Goal: Task Accomplishment & Management: Manage account settings

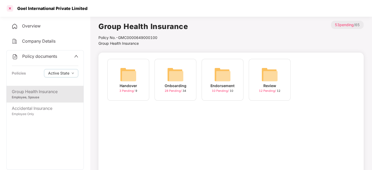
click at [8, 9] on div at bounding box center [10, 8] width 8 height 8
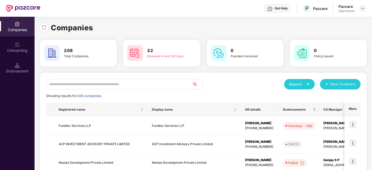
click at [365, 7] on img at bounding box center [363, 8] width 4 height 4
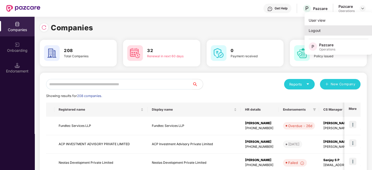
click at [330, 33] on div "Logout" at bounding box center [339, 30] width 68 height 10
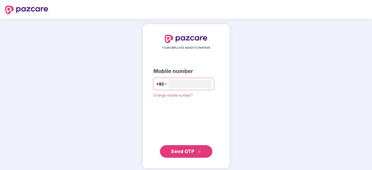
type input "**********"
click at [192, 154] on span "Send OTP" at bounding box center [186, 151] width 30 height 7
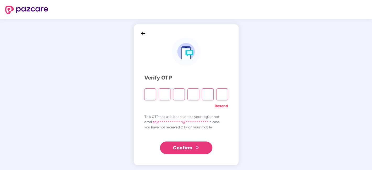
type input "*"
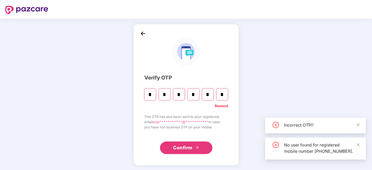
type input "*"
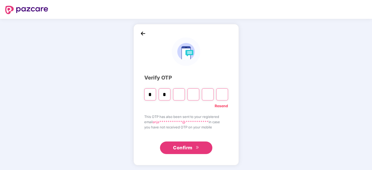
type input "*"
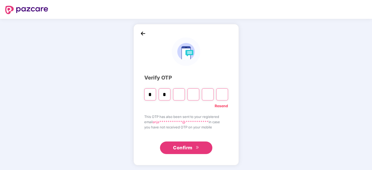
type input "*"
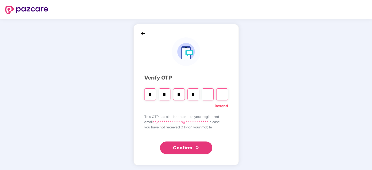
type input "*"
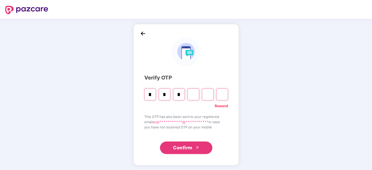
type input "*"
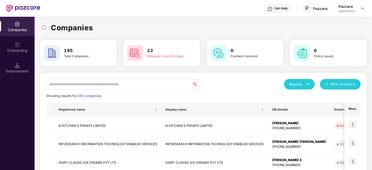
click at [146, 86] on input "text" at bounding box center [119, 84] width 146 height 10
paste input "**********"
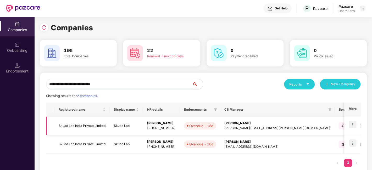
type input "**********"
click at [82, 127] on td "Skuad Lab India Private Limited" at bounding box center [82, 126] width 55 height 19
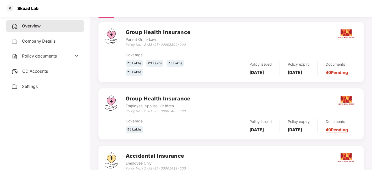
scroll to position [129, 0]
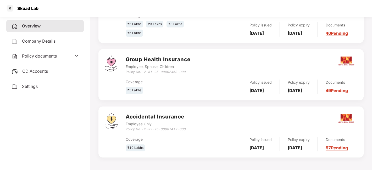
click at [58, 55] on div "Policy documents" at bounding box center [45, 56] width 67 height 7
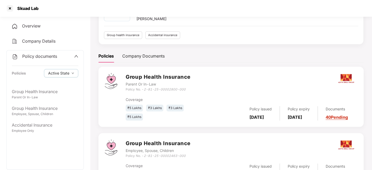
scroll to position [42, 0]
click at [125, 92] on div at bounding box center [115, 97] width 21 height 48
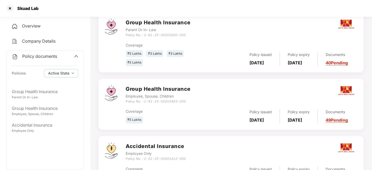
scroll to position [101, 0]
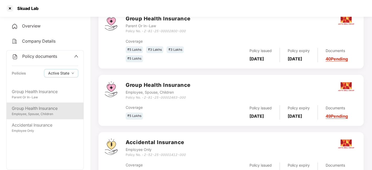
click at [32, 115] on div "Employee, Spouse, Children" at bounding box center [45, 114] width 67 height 5
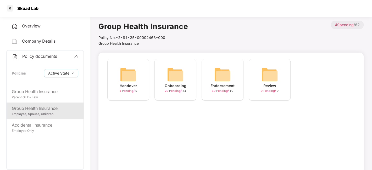
click at [344, 96] on div "Handover 1 Pending / 9 Onboarding 29 Pending / 34 Endorsement 10 Pending / 10 R…" at bounding box center [231, 82] width 253 height 47
drag, startPoint x: 18, startPoint y: 7, endPoint x: 62, endPoint y: 5, distance: 44.6
click at [62, 5] on div "Skuad Lab" at bounding box center [186, 8] width 372 height 17
copy div "Skuad Lab"
click at [174, 89] on span "29 Pending /" at bounding box center [174, 91] width 18 height 4
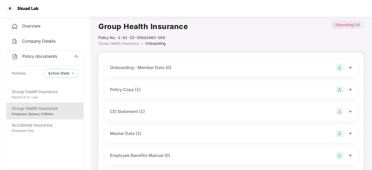
click at [145, 90] on div "Policy Copy (1)" at bounding box center [231, 89] width 242 height 7
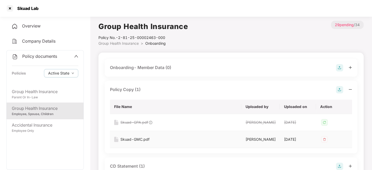
click at [136, 139] on div "Skuad-GMC.pdf" at bounding box center [135, 140] width 29 height 6
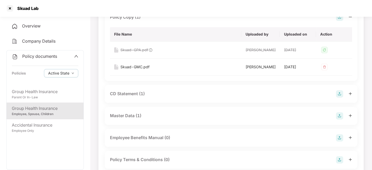
scroll to position [80, 0]
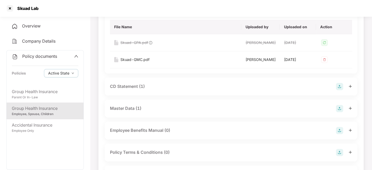
click at [124, 86] on div "CD Statement (1)" at bounding box center [127, 86] width 35 height 7
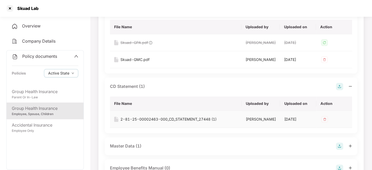
click at [133, 118] on div "2-81-25-00002463-000_CD_STATEMENT_27448 (1)" at bounding box center [169, 120] width 96 height 6
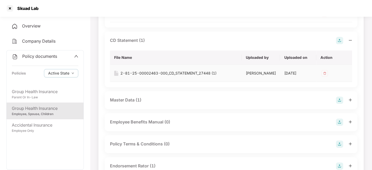
scroll to position [126, 0]
click at [127, 101] on div "Master Data (1)" at bounding box center [125, 100] width 31 height 7
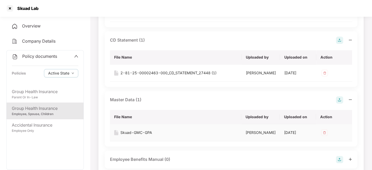
click at [144, 133] on div "Skuad-GMC-GPA" at bounding box center [137, 133] width 32 height 6
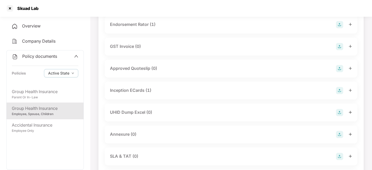
scroll to position [306, 0]
click at [130, 87] on div "Inception ECards (1)" at bounding box center [130, 90] width 41 height 7
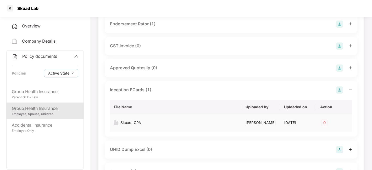
click at [134, 124] on div "Skuad-GPA" at bounding box center [131, 123] width 21 height 6
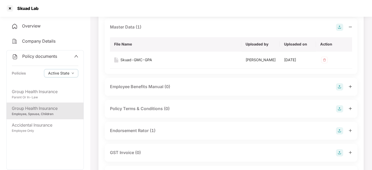
scroll to position [198, 0]
click at [132, 133] on div "Endorsement Rator (1)" at bounding box center [133, 131] width 46 height 7
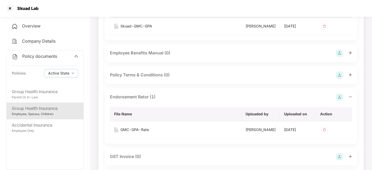
scroll to position [237, 0]
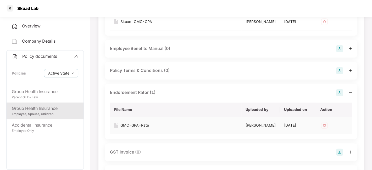
click at [126, 123] on div "GMC-GPA-Rate" at bounding box center [135, 126] width 29 height 6
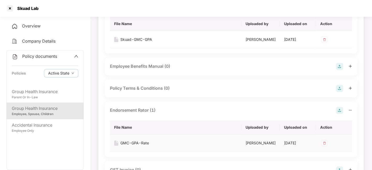
scroll to position [222, 0]
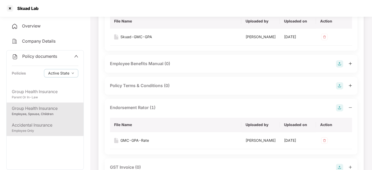
click at [51, 129] on div "Employee Only" at bounding box center [45, 131] width 67 height 5
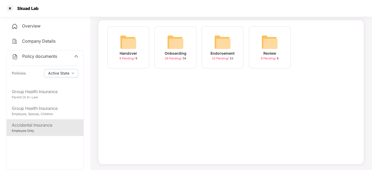
click at [75, 56] on icon "up" at bounding box center [76, 56] width 4 height 4
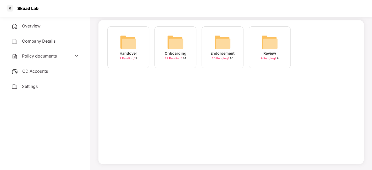
click at [55, 70] on div "CD Accounts" at bounding box center [45, 72] width 78 height 12
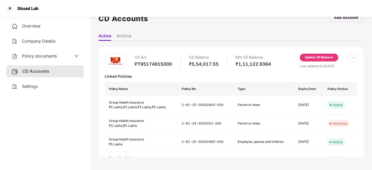
click at [124, 37] on li "Archive" at bounding box center [124, 37] width 15 height 8
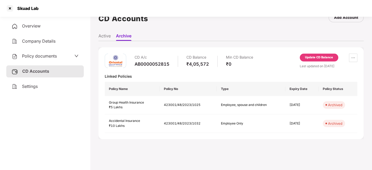
click at [55, 55] on span "Policy documents" at bounding box center [39, 55] width 35 height 5
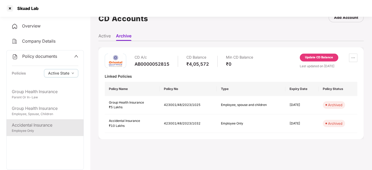
click at [44, 128] on div "Accidental Insurance" at bounding box center [45, 125] width 67 height 7
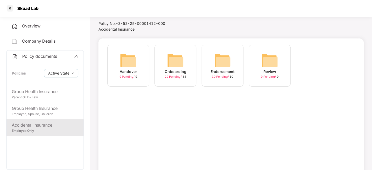
click at [173, 77] on span "29 Pending /" at bounding box center [174, 77] width 18 height 4
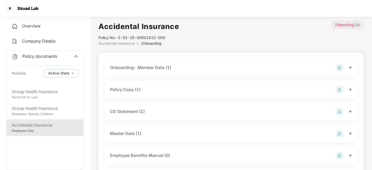
click at [144, 90] on div "Policy Copy (1)" at bounding box center [231, 89] width 242 height 7
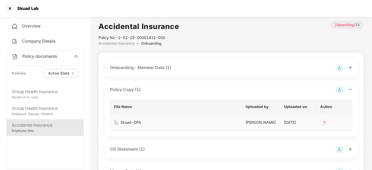
click at [137, 123] on div "Skuad-GPA" at bounding box center [131, 123] width 21 height 6
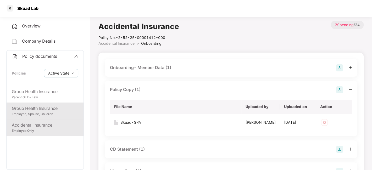
click at [36, 110] on div "Group Health Insurance" at bounding box center [45, 108] width 67 height 7
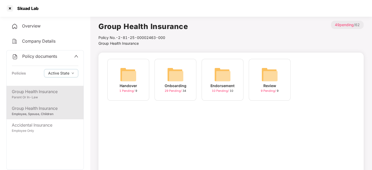
click at [55, 93] on div "Group Health Insurance" at bounding box center [45, 92] width 67 height 7
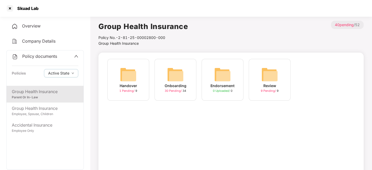
click at [166, 92] on span "30 Pending /" at bounding box center [174, 91] width 18 height 4
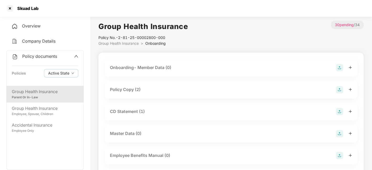
click at [153, 90] on div "Policy Copy (2)" at bounding box center [231, 89] width 242 height 7
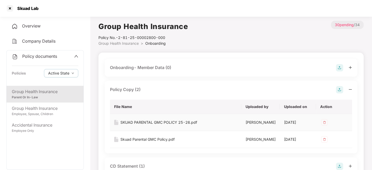
click at [134, 122] on div "SKUAD PARENTAL GMC POLICY 25-26.pdf" at bounding box center [159, 123] width 77 height 6
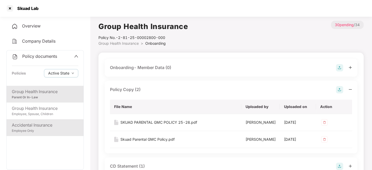
click at [32, 127] on div "Accidental Insurance" at bounding box center [45, 125] width 67 height 7
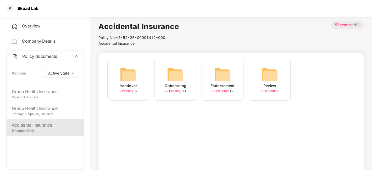
click at [168, 90] on span "29 Pending /" at bounding box center [174, 91] width 18 height 4
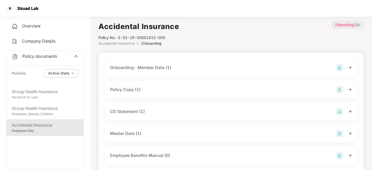
scroll to position [4, 0]
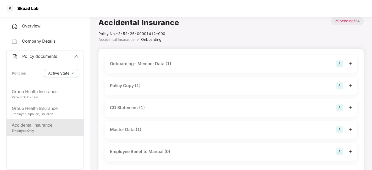
click at [126, 109] on div "CD Statement (1)" at bounding box center [127, 108] width 35 height 7
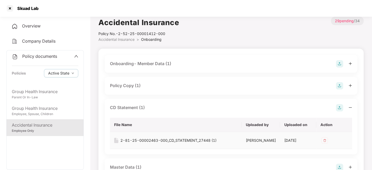
click at [161, 141] on div "2-81-25-00002463-000_CD_STATEMENT_27448 (1)" at bounding box center [169, 141] width 96 height 6
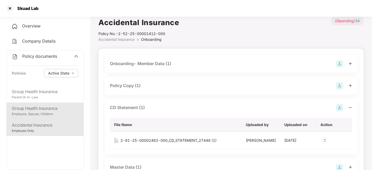
click at [39, 112] on div "Employee, Spouse, Children" at bounding box center [45, 114] width 67 height 5
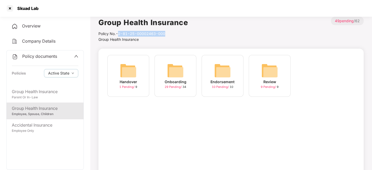
drag, startPoint x: 120, startPoint y: 33, endPoint x: 172, endPoint y: 31, distance: 52.5
click at [172, 31] on div "Policy No.- 2-81-25-00002463-000" at bounding box center [144, 34] width 90 height 6
copy div "2-81-25-00002463-000"
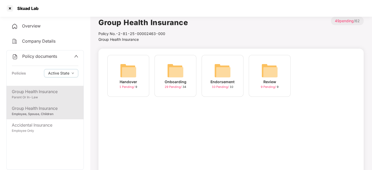
click at [31, 92] on div "Group Health Insurance" at bounding box center [45, 92] width 67 height 7
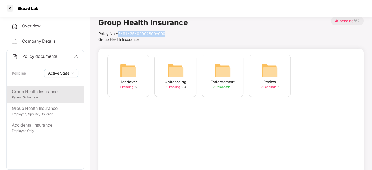
drag, startPoint x: 118, startPoint y: 34, endPoint x: 183, endPoint y: 34, distance: 64.2
click at [183, 34] on div "Policy No.- 2-81-25-00002800-000" at bounding box center [144, 34] width 90 height 6
copy div "2-81-25-00002800-000"
click at [168, 86] on span "30 Pending /" at bounding box center [174, 87] width 18 height 4
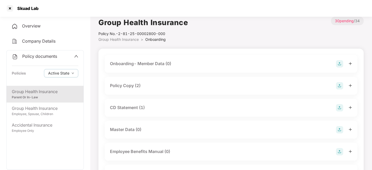
click at [144, 86] on div "Policy Copy (2)" at bounding box center [231, 85] width 242 height 7
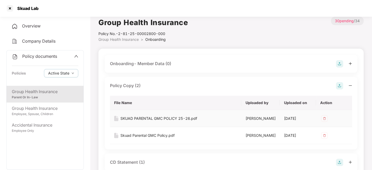
click at [141, 118] on div "SKUAD PARENTAL GMC POLICY 25-26.pdf" at bounding box center [159, 119] width 77 height 6
click at [137, 133] on div "Skuad Parental GMC Policy.pdf" at bounding box center [148, 136] width 54 height 6
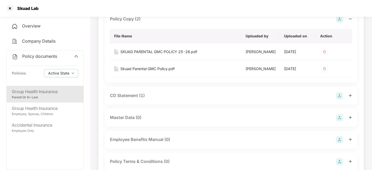
scroll to position [72, 0]
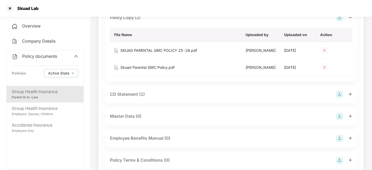
click at [121, 96] on div "CD Statement (1)" at bounding box center [127, 94] width 35 height 7
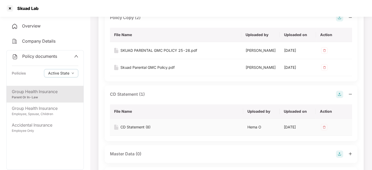
click at [144, 127] on div "CD Statement (8)" at bounding box center [136, 127] width 30 height 6
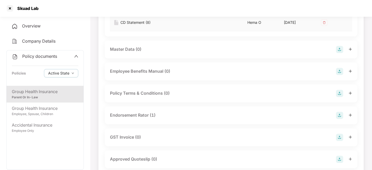
scroll to position [183, 0]
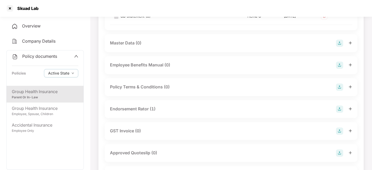
click at [127, 112] on div "Endorsement Rator (1)" at bounding box center [133, 109] width 46 height 7
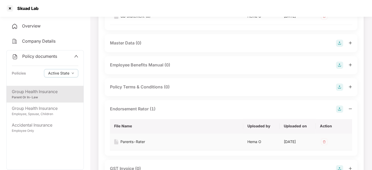
click at [135, 141] on div "Parents-Rater" at bounding box center [133, 142] width 25 height 6
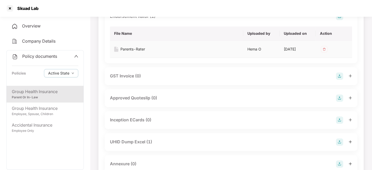
scroll to position [279, 0]
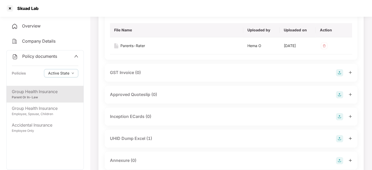
click at [129, 138] on div "UHID Dump Excel (1)" at bounding box center [131, 138] width 42 height 7
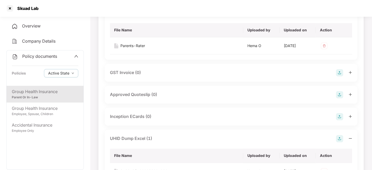
scroll to position [314, 0]
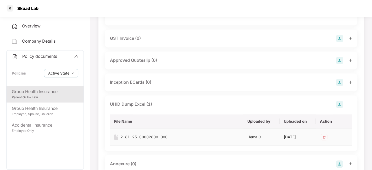
click at [140, 135] on div "2-81-25-00002800-000" at bounding box center [144, 137] width 47 height 6
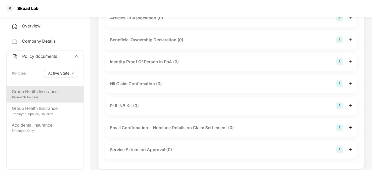
scroll to position [817, 0]
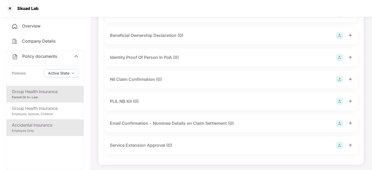
click at [36, 132] on div "Employee Only" at bounding box center [45, 131] width 67 height 5
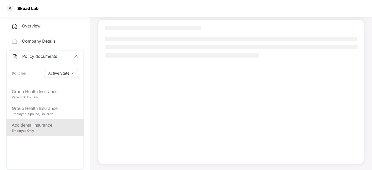
scroll to position [32, 0]
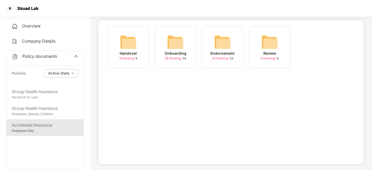
click at [171, 58] on span "29 Pending /" at bounding box center [174, 59] width 18 height 4
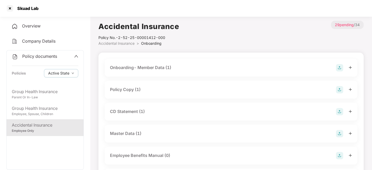
click at [136, 73] on div "Onboarding- Member Data (1)" at bounding box center [231, 68] width 253 height 18
click at [158, 68] on div "Onboarding- Member Data (1)" at bounding box center [140, 67] width 61 height 7
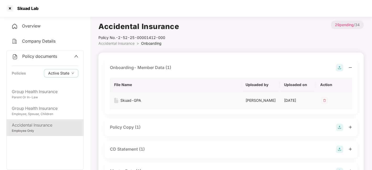
click at [132, 101] on div "Skuad-GPA" at bounding box center [131, 101] width 21 height 6
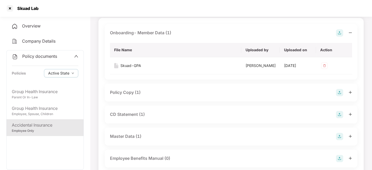
scroll to position [42, 0]
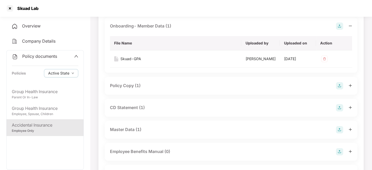
click at [131, 88] on div "Policy Copy (1)" at bounding box center [125, 86] width 31 height 7
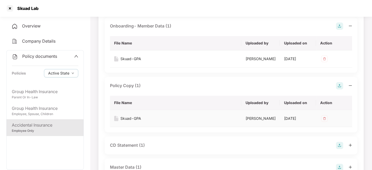
click at [135, 120] on div "Skuad-GPA" at bounding box center [131, 119] width 21 height 6
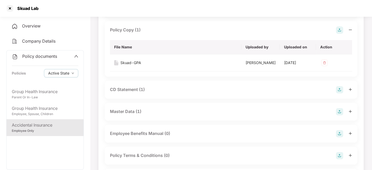
scroll to position [98, 0]
click at [120, 91] on div "CD Statement (1)" at bounding box center [127, 89] width 35 height 7
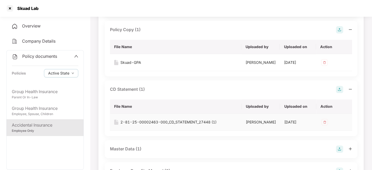
click at [142, 122] on div "2-81-25-00002463-000_CD_STATEMENT_27448 (1)" at bounding box center [169, 122] width 96 height 6
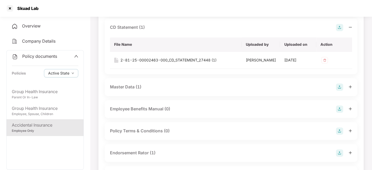
scroll to position [160, 0]
click at [123, 85] on div "Master Data (1)" at bounding box center [125, 86] width 31 height 7
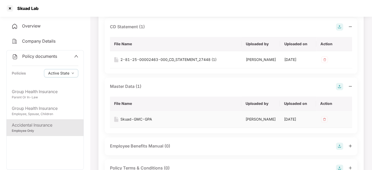
click at [137, 117] on div "Skuad-GMC-GPA" at bounding box center [137, 120] width 32 height 6
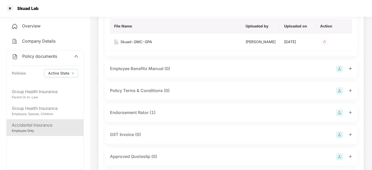
scroll to position [239, 0]
click at [140, 110] on div "Endorsement Rator (1)" at bounding box center [133, 112] width 46 height 7
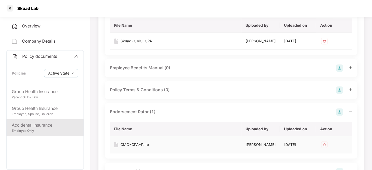
click at [132, 142] on div "GMC-GPA-Rate" at bounding box center [135, 145] width 29 height 6
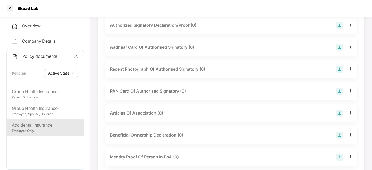
scroll to position [731, 0]
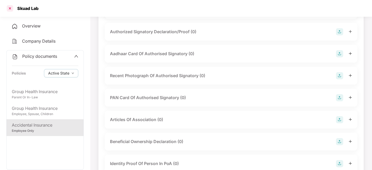
click at [9, 8] on div at bounding box center [10, 8] width 8 height 8
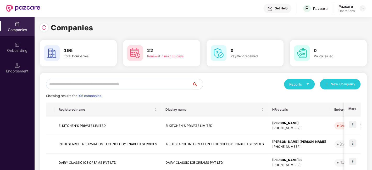
click at [106, 81] on input "text" at bounding box center [119, 84] width 146 height 10
click at [361, 10] on img at bounding box center [363, 8] width 4 height 4
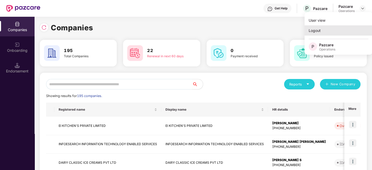
click at [319, 32] on div "Logout" at bounding box center [339, 30] width 68 height 10
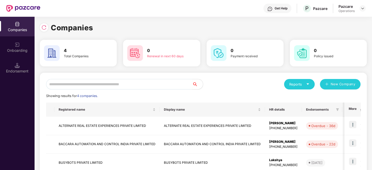
scroll to position [49, 0]
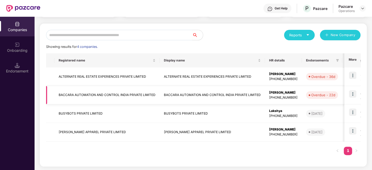
click at [71, 92] on td "BACCARA AUTOMATION AND CONTROL INDIA PRIVATE LIMITED" at bounding box center [107, 95] width 105 height 19
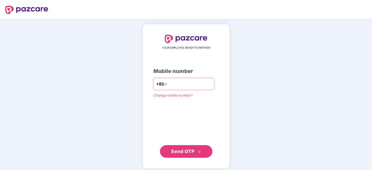
type input "*"
type input "**********"
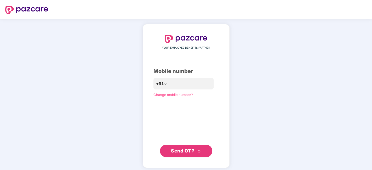
click at [180, 148] on span "Send OTP" at bounding box center [186, 151] width 30 height 7
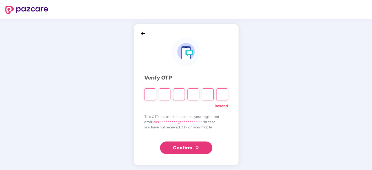
type input "*"
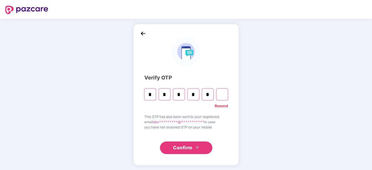
type input "*"
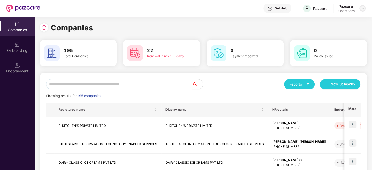
click at [360, 8] on div at bounding box center [363, 8] width 6 height 6
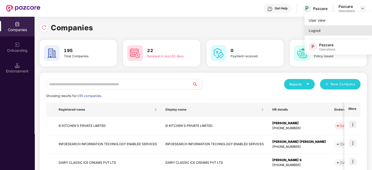
click at [319, 34] on div "Logout" at bounding box center [339, 30] width 68 height 10
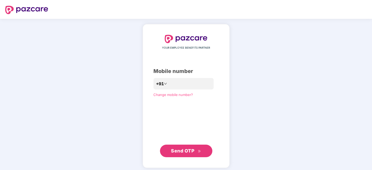
click at [319, 34] on div "YOUR EMPLOYEE BENEFITS PARTNER Mobile number +91 Change mobile number? Send OTP" at bounding box center [186, 96] width 372 height 155
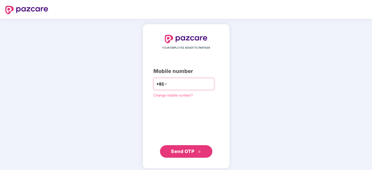
click at [187, 79] on div "+91" at bounding box center [184, 84] width 61 height 12
click at [183, 83] on input "number" at bounding box center [189, 84] width 43 height 8
type input "**********"
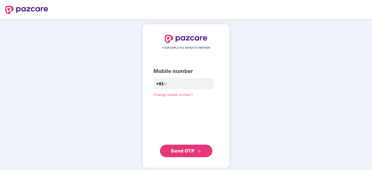
click at [187, 149] on span "Send OTP" at bounding box center [182, 151] width 23 height 6
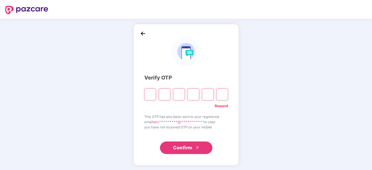
type input "*"
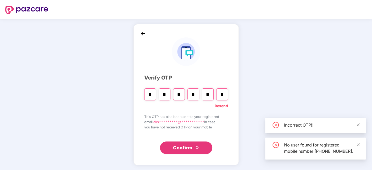
type input "*"
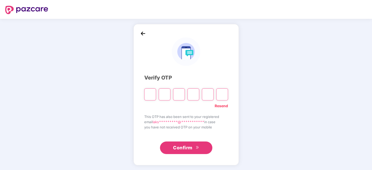
type input "*"
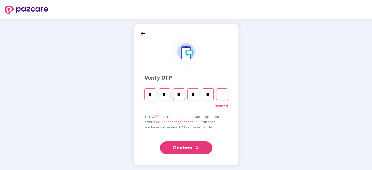
type input "*"
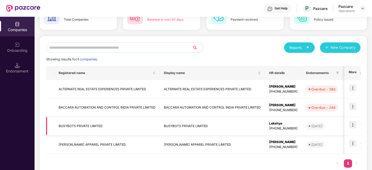
scroll to position [36, 0]
click at [84, 106] on td "BACCARA AUTOMATION AND CONTROL INDIA PRIVATE LIMITED" at bounding box center [107, 108] width 105 height 19
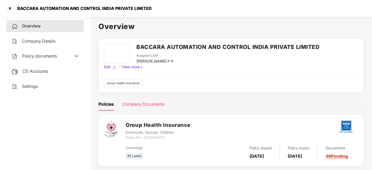
scroll to position [14, 0]
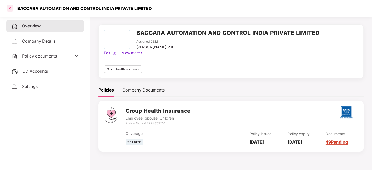
click at [11, 9] on div at bounding box center [10, 8] width 8 height 8
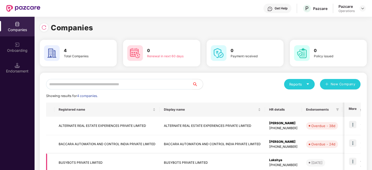
scroll to position [46, 0]
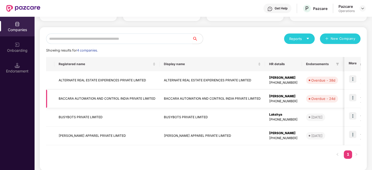
click at [353, 98] on img at bounding box center [352, 97] width 7 height 7
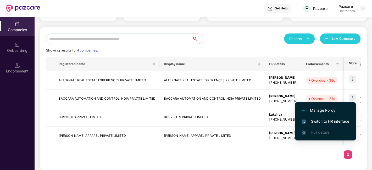
click at [322, 120] on span "Switch to HR interface" at bounding box center [326, 122] width 48 height 6
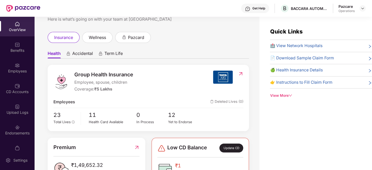
scroll to position [18, 0]
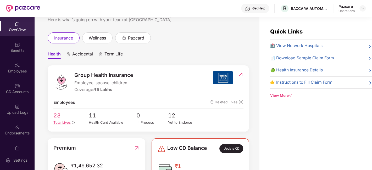
click at [54, 121] on span "Total Lives" at bounding box center [61, 123] width 17 height 4
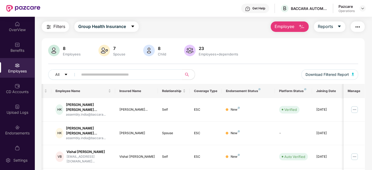
scroll to position [0, 0]
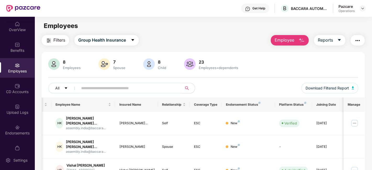
click at [358, 41] on img "button" at bounding box center [358, 40] width 6 height 6
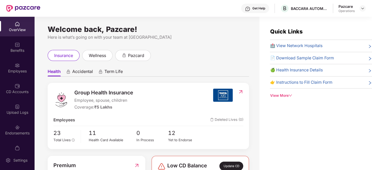
scroll to position [40, 0]
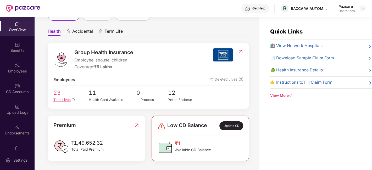
click at [64, 100] on span "Total Lives" at bounding box center [61, 100] width 17 height 4
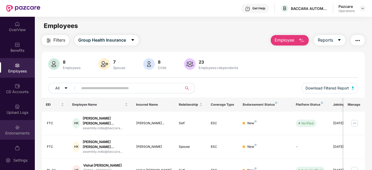
click at [21, 124] on div "Endorsements" at bounding box center [17, 130] width 35 height 20
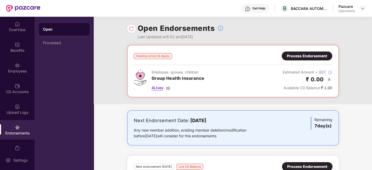
scroll to position [0, 0]
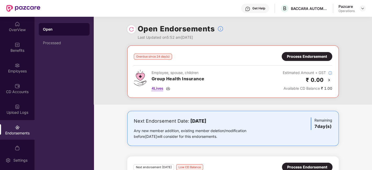
click at [160, 89] on span "4 Lives" at bounding box center [158, 89] width 12 height 6
click at [156, 89] on span "4 Lives" at bounding box center [158, 89] width 12 height 6
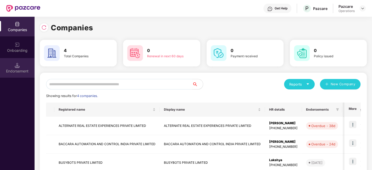
click at [20, 67] on div "Endorsement" at bounding box center [17, 68] width 35 height 20
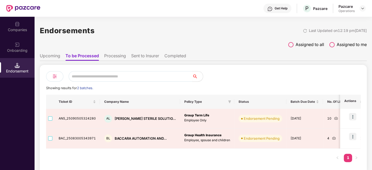
scroll to position [3, 0]
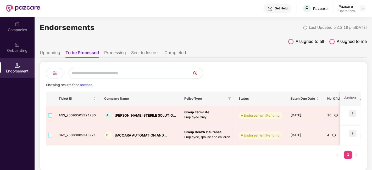
click at [54, 55] on li "Upcoming" at bounding box center [50, 54] width 20 height 8
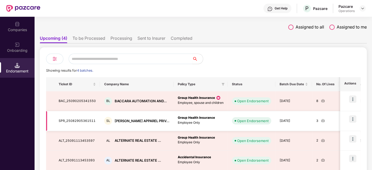
scroll to position [0, 0]
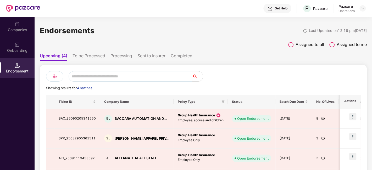
click at [90, 57] on li "To be Processed" at bounding box center [89, 57] width 33 height 8
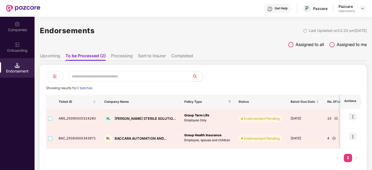
click at [13, 34] on div "Companies" at bounding box center [17, 27] width 35 height 20
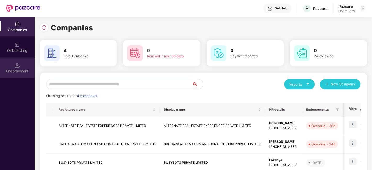
click at [13, 73] on div "Endorsement" at bounding box center [17, 71] width 35 height 5
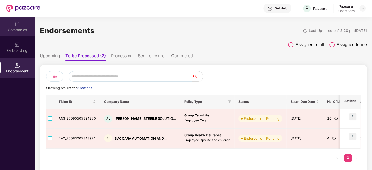
click at [20, 24] on img at bounding box center [17, 23] width 5 height 5
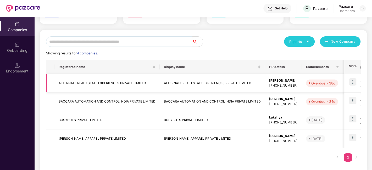
scroll to position [43, 0]
click at [86, 84] on td "ALTERNATE REAL ESTATE EXPERIENCES PRIVATE LIMITED" at bounding box center [107, 83] width 105 height 19
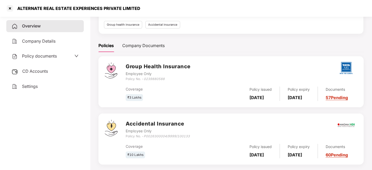
scroll to position [62, 0]
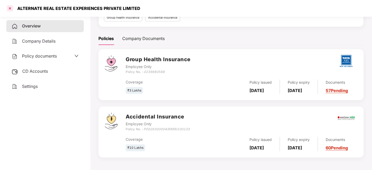
click at [12, 8] on div at bounding box center [10, 8] width 8 height 8
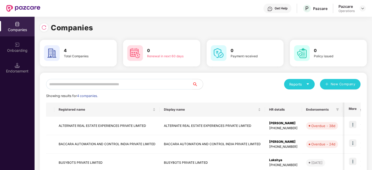
scroll to position [0, 0]
click at [355, 127] on img at bounding box center [352, 124] width 7 height 7
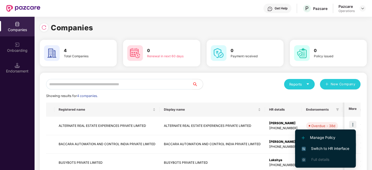
click at [329, 148] on span "Switch to HR interface" at bounding box center [326, 149] width 48 height 6
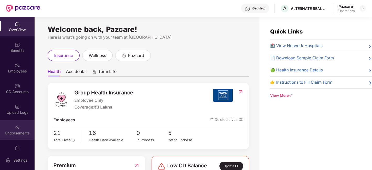
click at [17, 131] on div "Endorsements" at bounding box center [17, 133] width 35 height 5
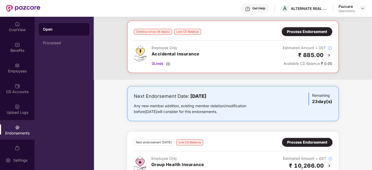
scroll to position [84, 0]
click at [159, 63] on span "3 Lives" at bounding box center [158, 64] width 12 height 6
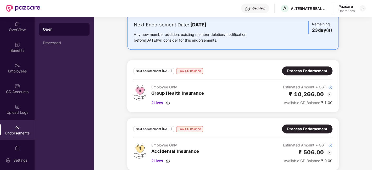
scroll to position [160, 0]
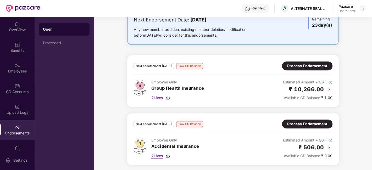
click at [158, 155] on span "2 Lives" at bounding box center [157, 156] width 12 height 6
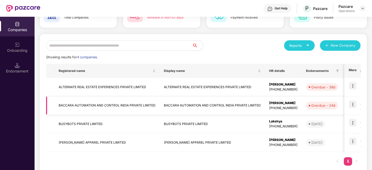
scroll to position [49, 0]
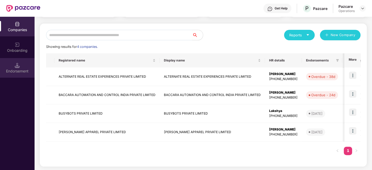
click at [8, 62] on div "Endorsement" at bounding box center [17, 68] width 35 height 20
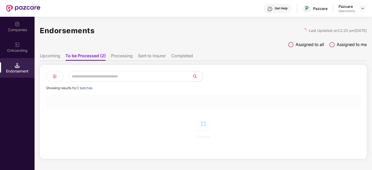
scroll to position [0, 0]
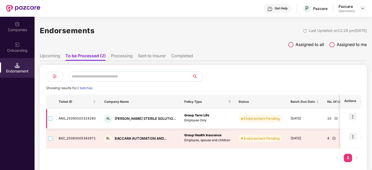
click at [108, 117] on div "AL" at bounding box center [108, 119] width 8 height 8
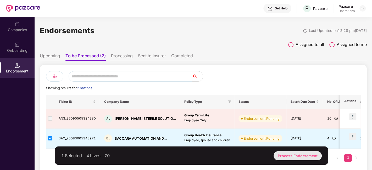
click at [292, 156] on div "Process Endorsement" at bounding box center [298, 155] width 48 height 9
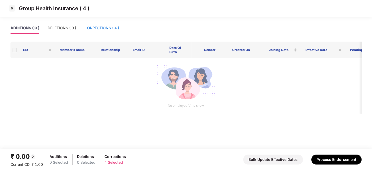
click at [100, 26] on div "CORRECTIONS ( 4 )" at bounding box center [102, 28] width 35 height 6
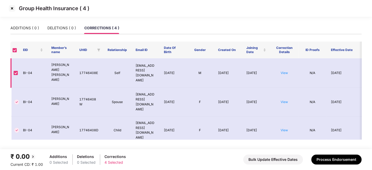
click at [59, 69] on p "Manohar Pralhad Dake" at bounding box center [61, 73] width 20 height 20
click at [14, 10] on img at bounding box center [12, 8] width 8 height 8
